Goal: Information Seeking & Learning: Find contact information

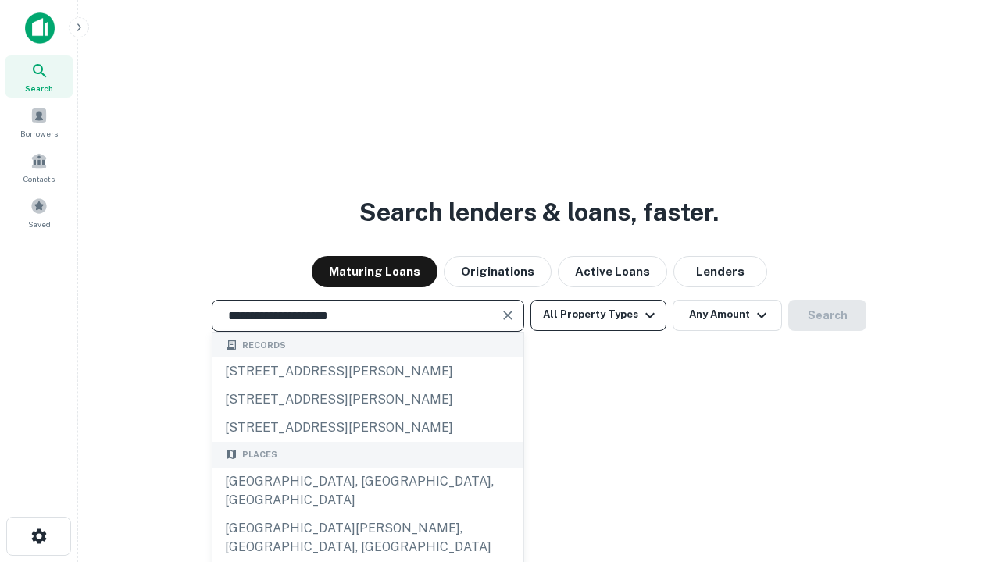
click at [367, 515] on div "Santa Monica, CA, USA" at bounding box center [367, 491] width 311 height 47
type input "**********"
click at [598, 315] on button "All Property Types" at bounding box center [598, 315] width 136 height 31
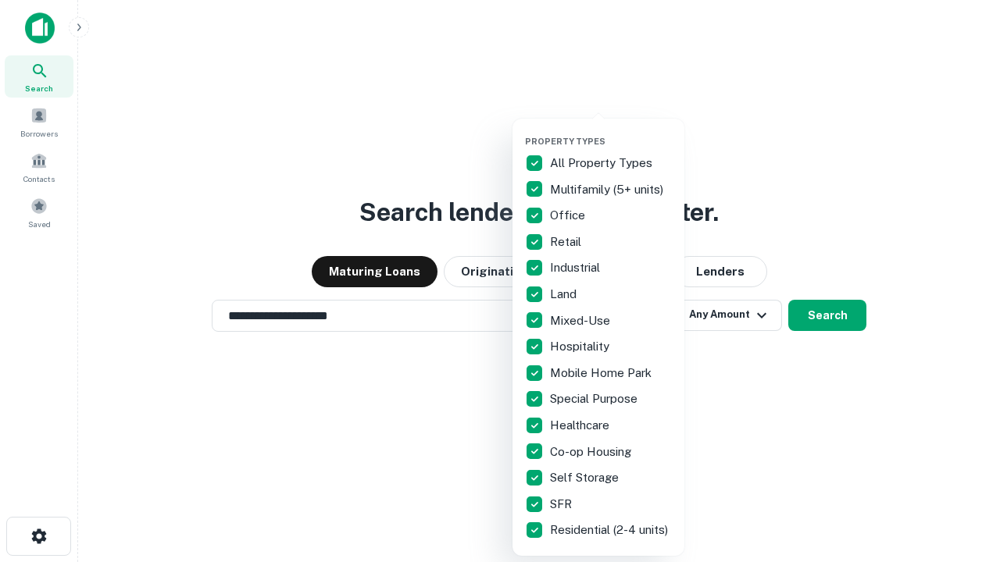
click at [611, 131] on button "button" at bounding box center [611, 131] width 172 height 1
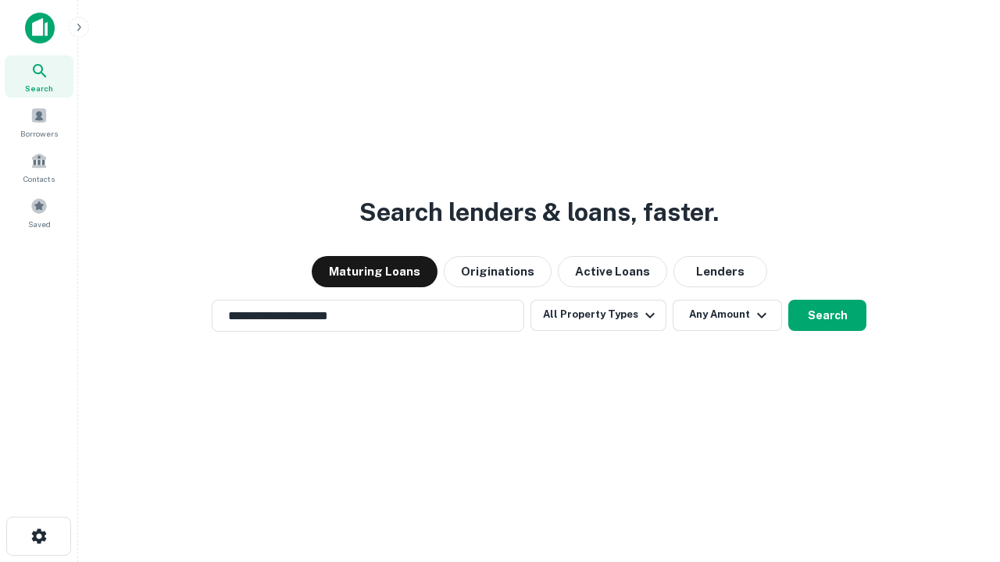
scroll to position [24, 0]
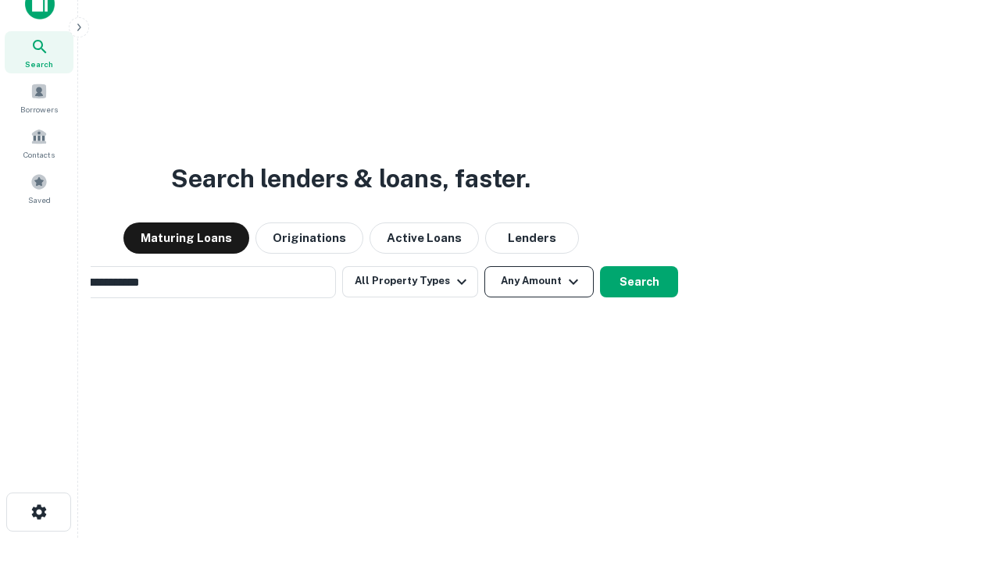
click at [484, 266] on button "Any Amount" at bounding box center [538, 281] width 109 height 31
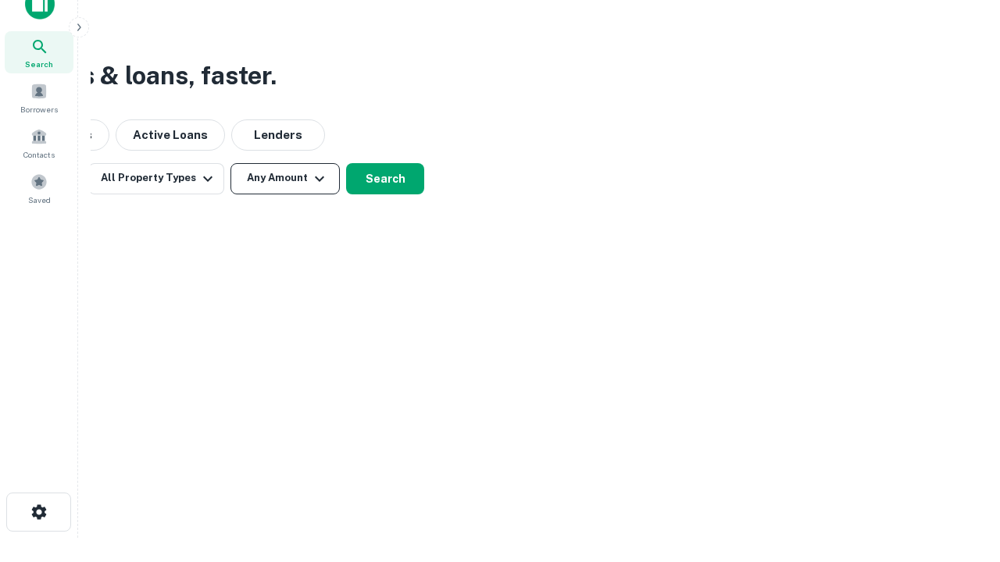
scroll to position [25, 0]
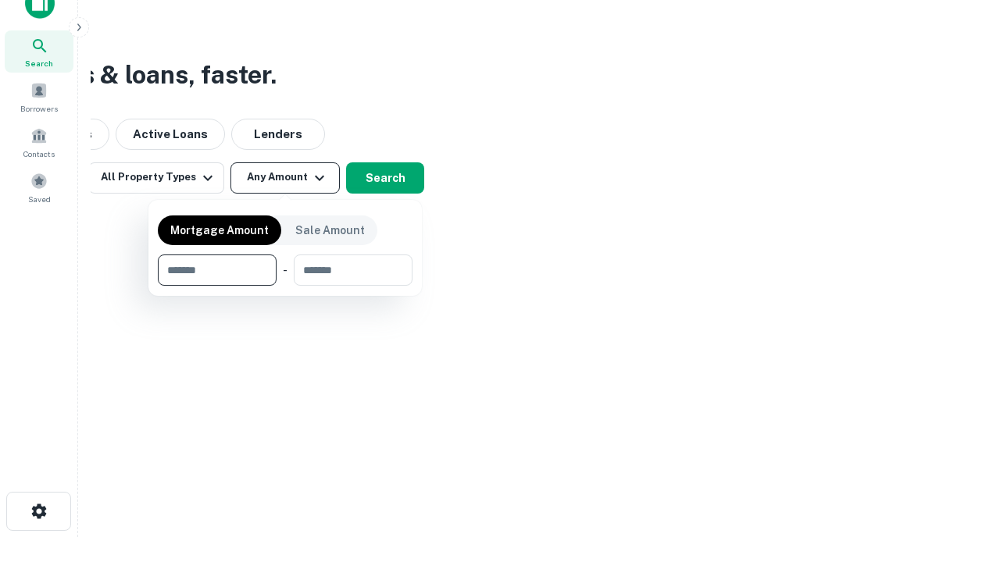
type input "*******"
click at [285, 286] on button "button" at bounding box center [285, 286] width 255 height 1
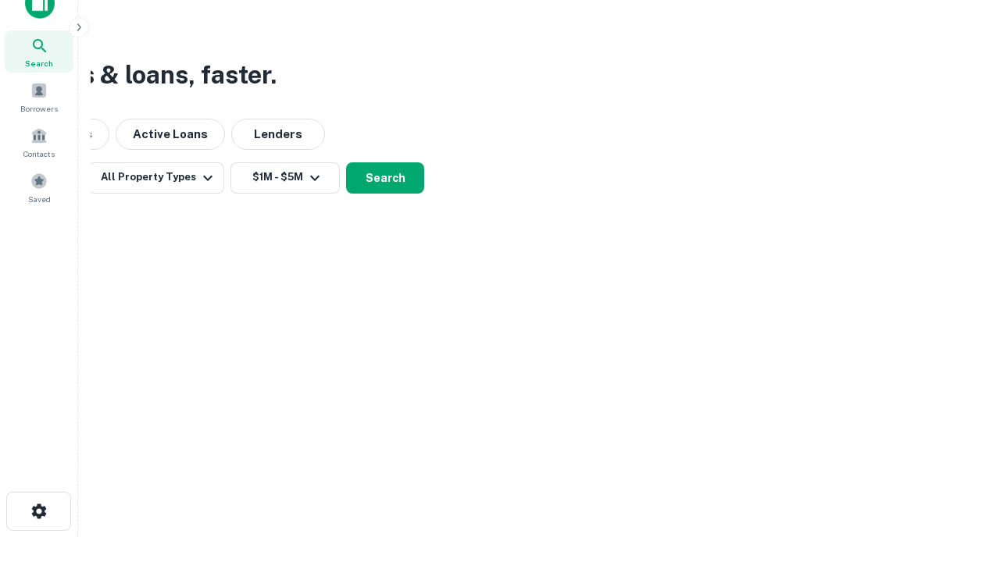
scroll to position [9, 288]
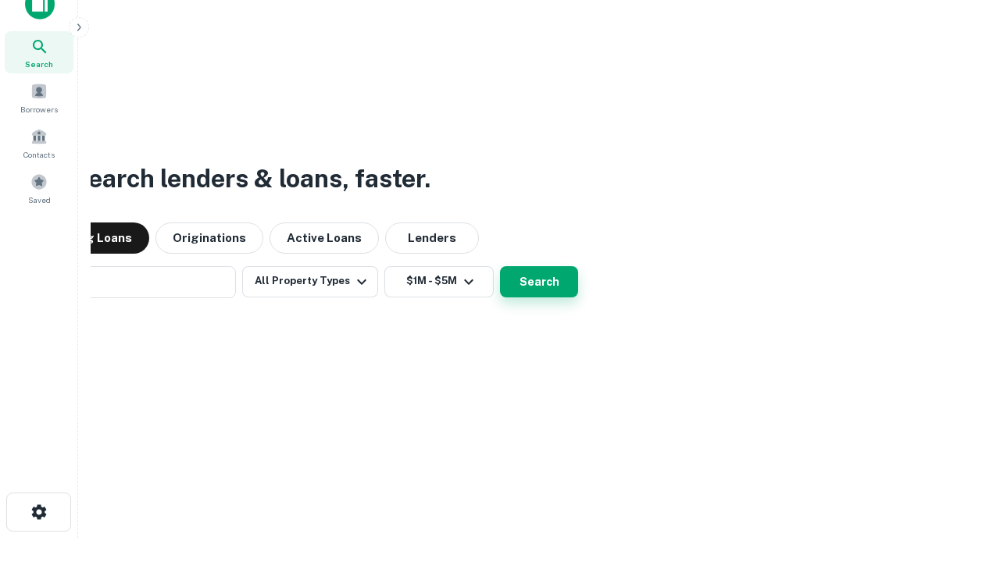
click at [500, 266] on button "Search" at bounding box center [539, 281] width 78 height 31
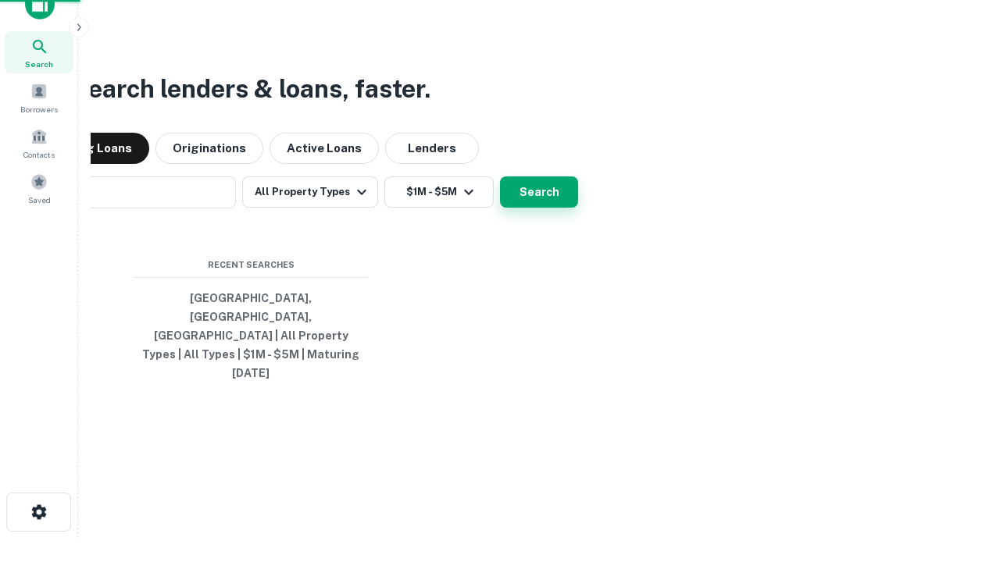
scroll to position [41, 442]
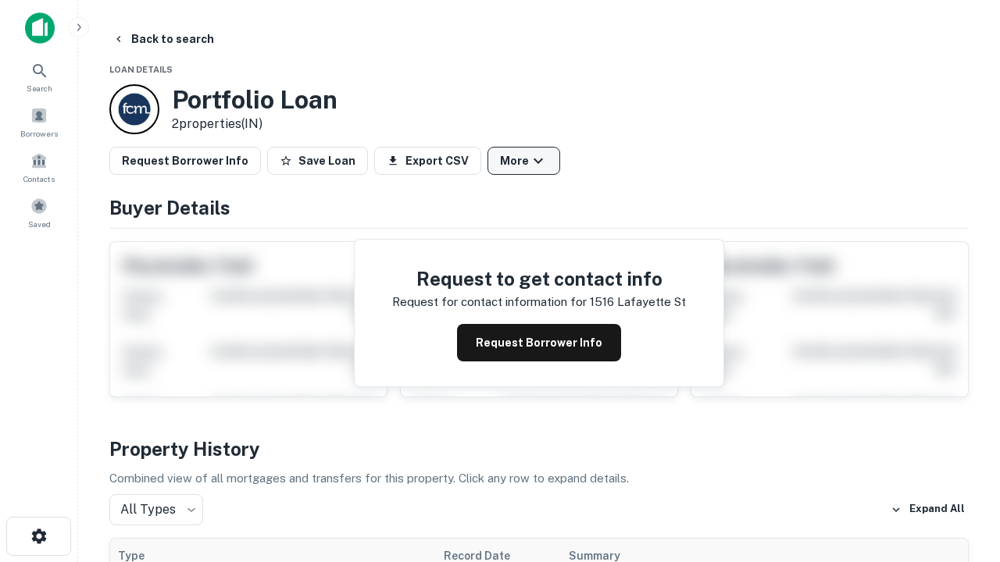
click at [523, 161] on button "More" at bounding box center [523, 161] width 73 height 28
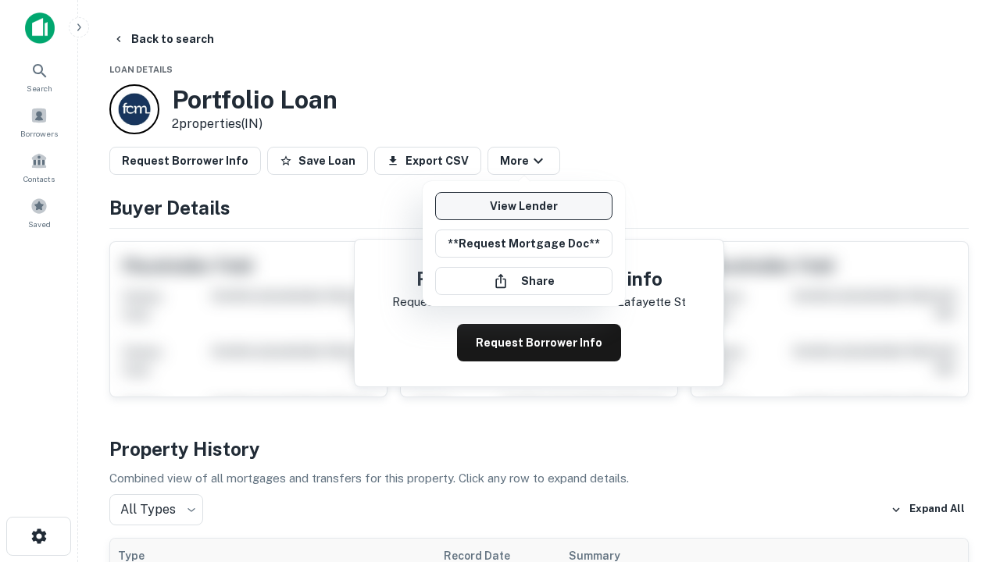
click at [523, 206] on link "View Lender" at bounding box center [523, 206] width 177 height 28
